Goal: Check status: Check status

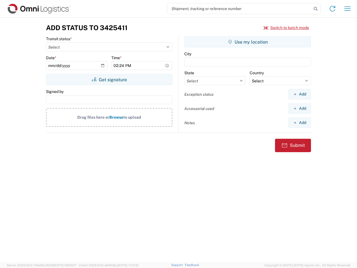
click at [239, 9] on input "search" at bounding box center [239, 8] width 144 height 11
click at [316, 9] on icon at bounding box center [316, 9] width 8 height 8
click at [332, 9] on icon at bounding box center [332, 8] width 9 height 9
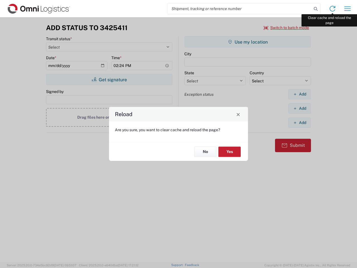
click at [347, 9] on div "Reload Are you sure, you want to clear cache and reload the page? No Yes" at bounding box center [178, 134] width 357 height 268
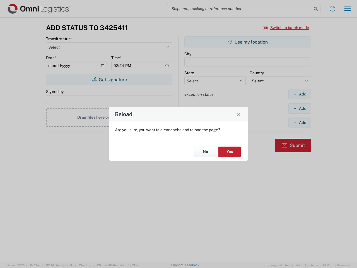
click at [286, 28] on div "Reload Are you sure, you want to clear cache and reload the page? No Yes" at bounding box center [178, 134] width 357 height 268
click at [109, 79] on div "Reload Are you sure, you want to clear cache and reload the page? No Yes" at bounding box center [178, 134] width 357 height 268
click at [248, 42] on div "Reload Are you sure, you want to clear cache and reload the page? No Yes" at bounding box center [178, 134] width 357 height 268
click at [299, 94] on div "Reload Are you sure, you want to clear cache and reload the page? No Yes" at bounding box center [178, 134] width 357 height 268
click at [299, 108] on div "Reload Are you sure, you want to clear cache and reload the page? No Yes" at bounding box center [178, 134] width 357 height 268
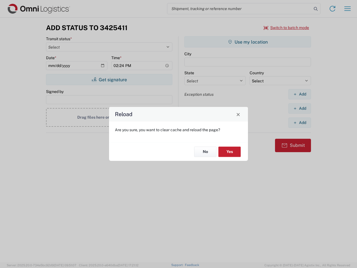
click at [299, 122] on div "Reload Are you sure, you want to clear cache and reload the page? No Yes" at bounding box center [178, 134] width 357 height 268
